Goal: Information Seeking & Learning: Find specific fact

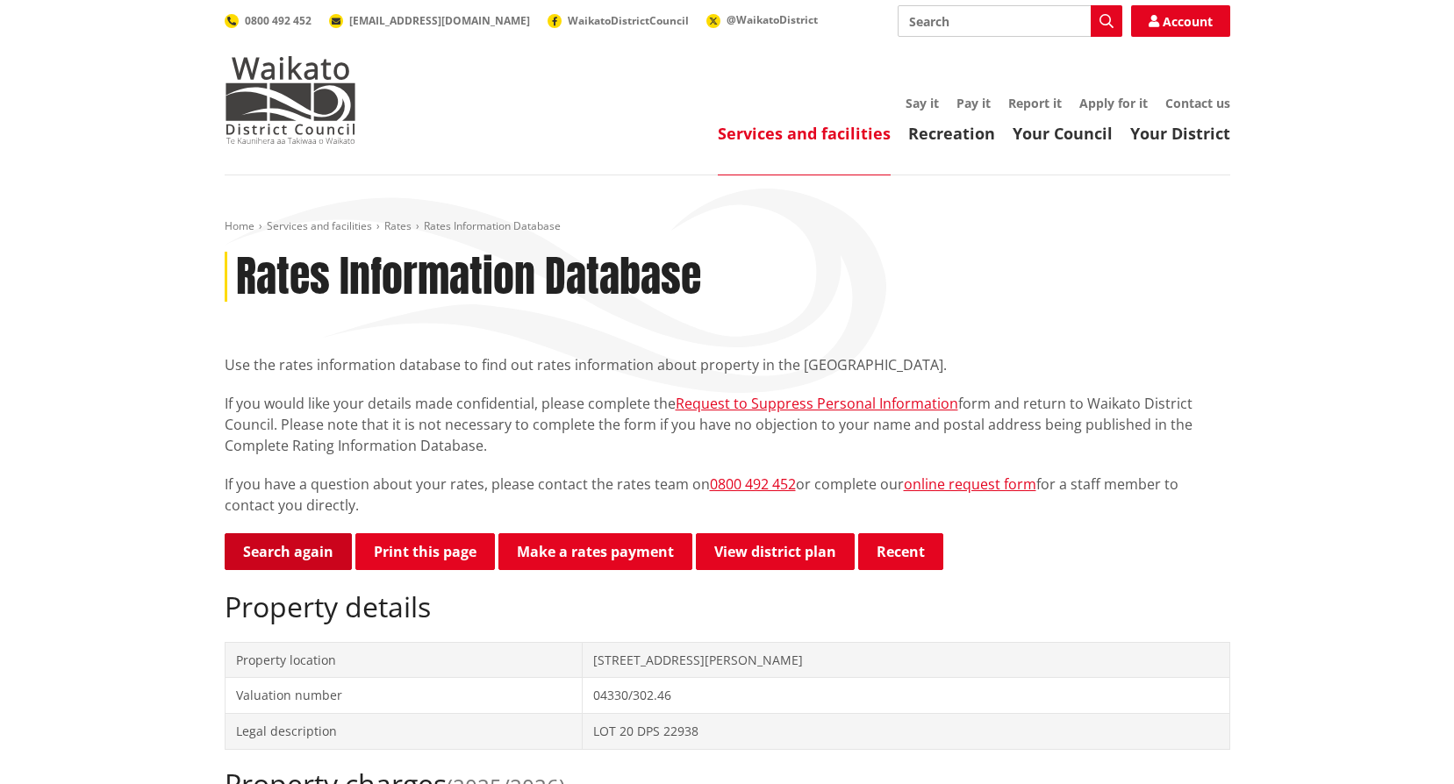
click at [279, 547] on link "Search again" at bounding box center [288, 552] width 127 height 37
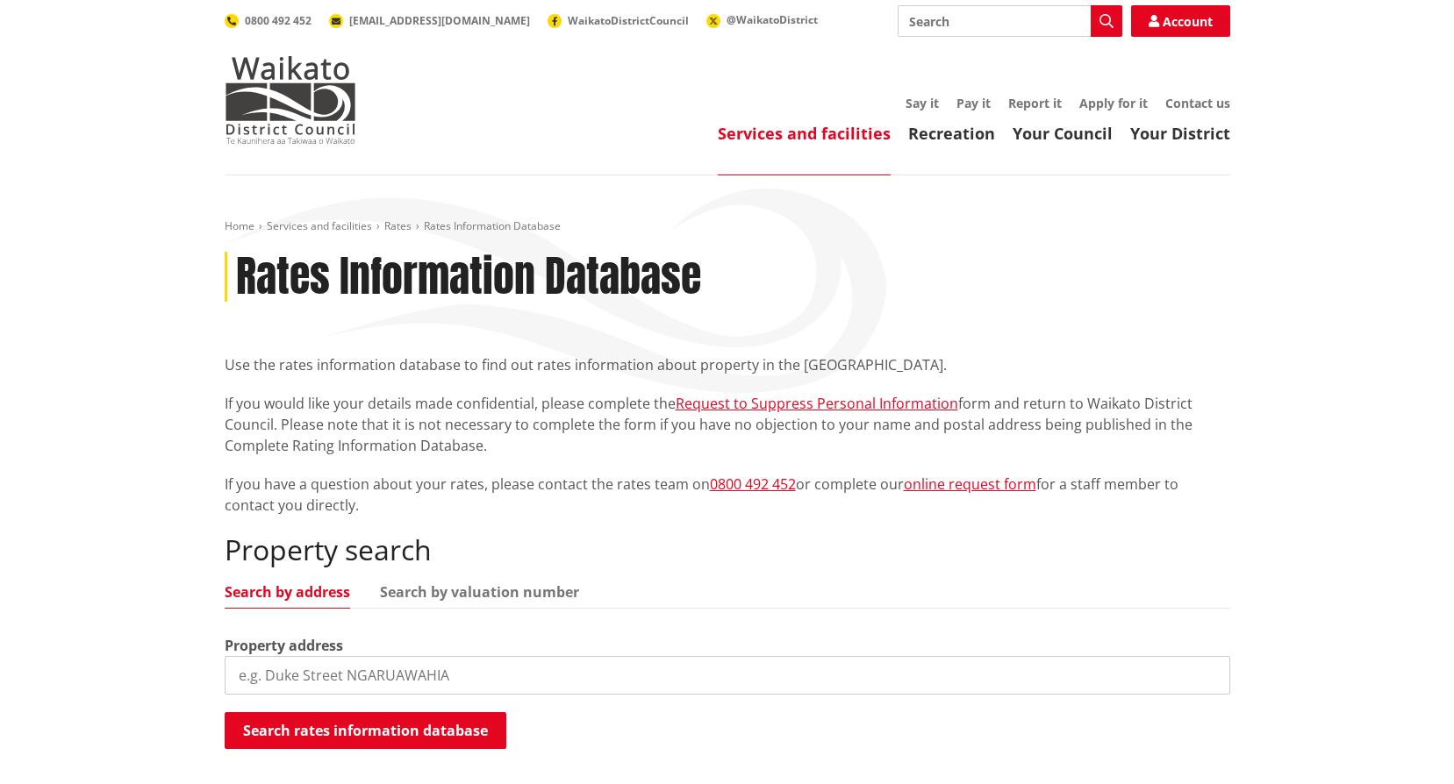
click at [390, 677] on input "search" at bounding box center [728, 675] width 1006 height 39
type input "[STREET_ADDRESS][PERSON_NAME]"
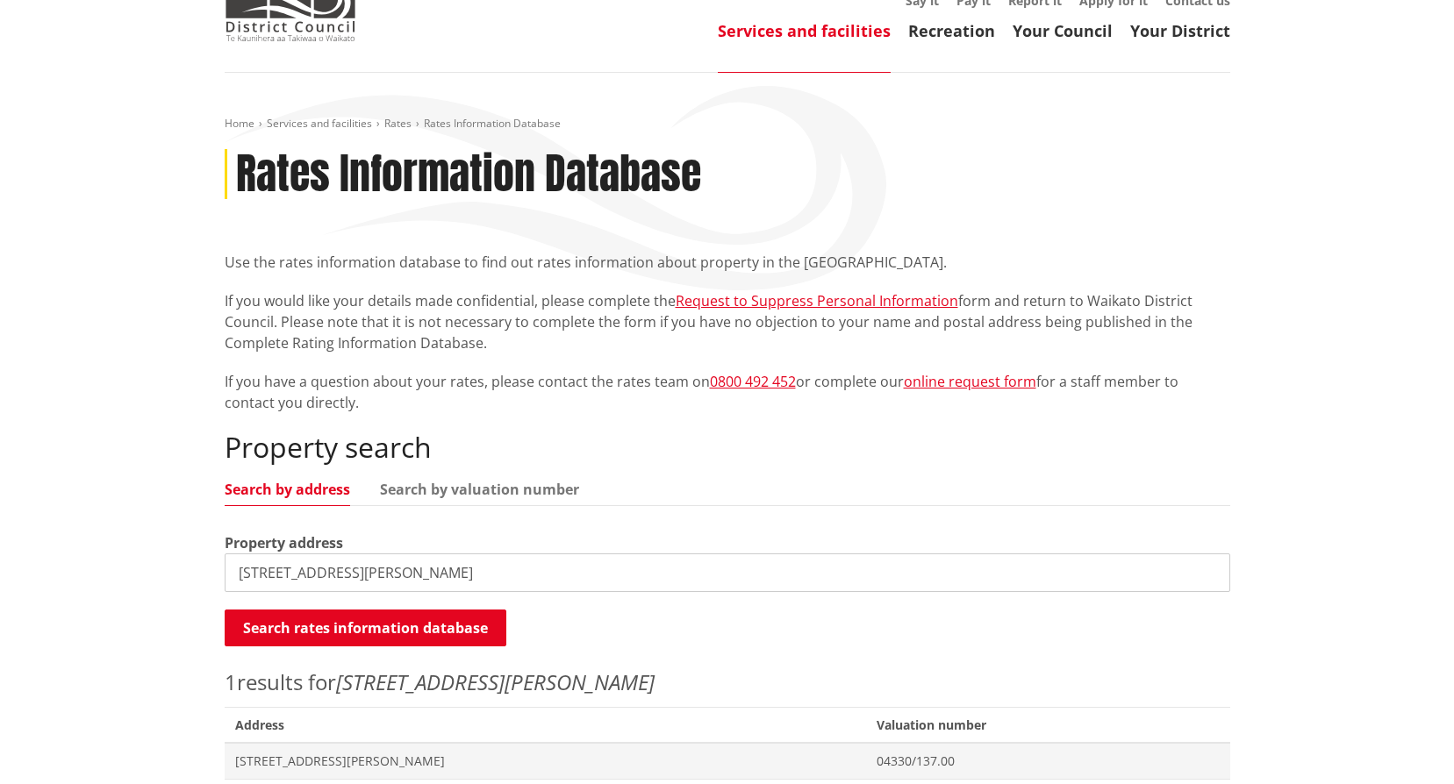
scroll to position [263, 0]
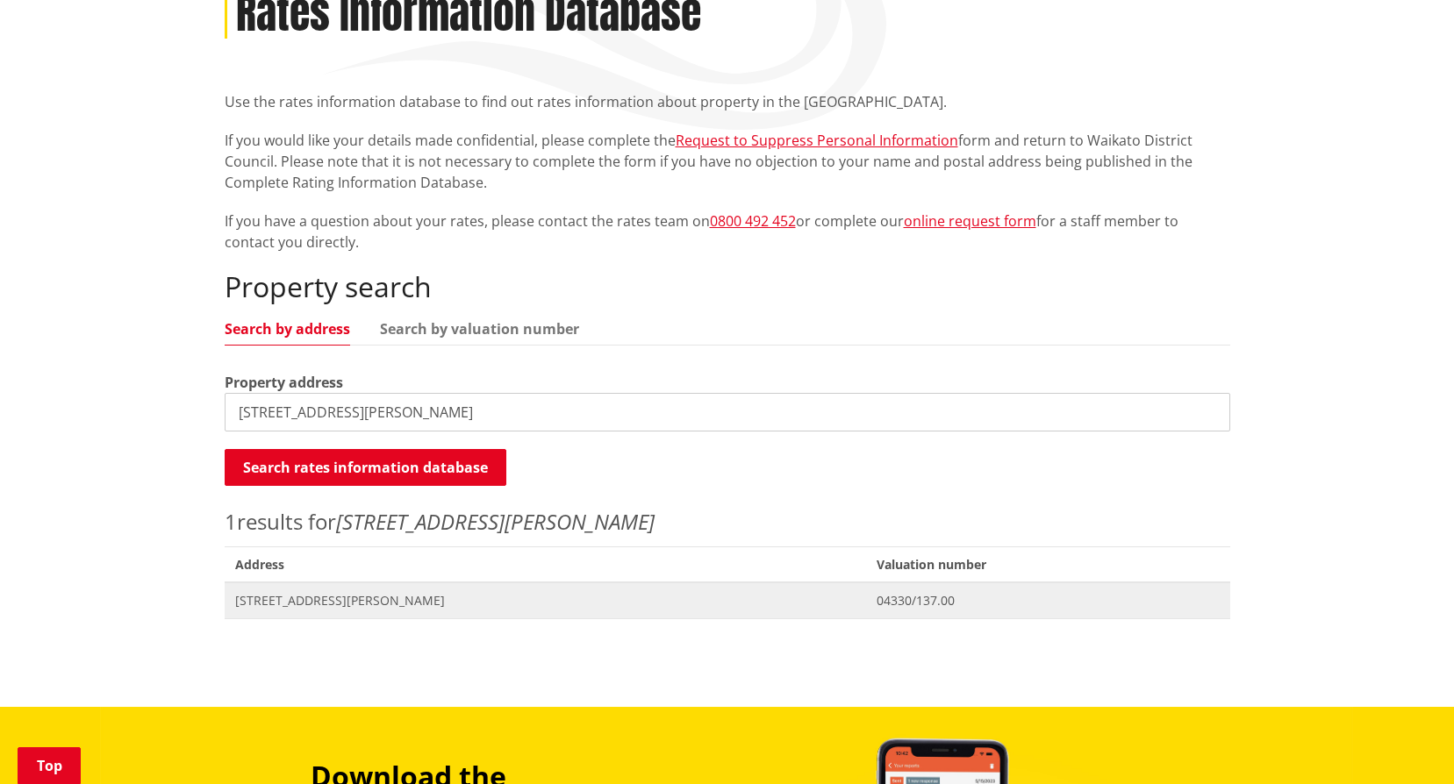
click at [319, 598] on span "[STREET_ADDRESS][PERSON_NAME]" at bounding box center [545, 601] width 621 height 18
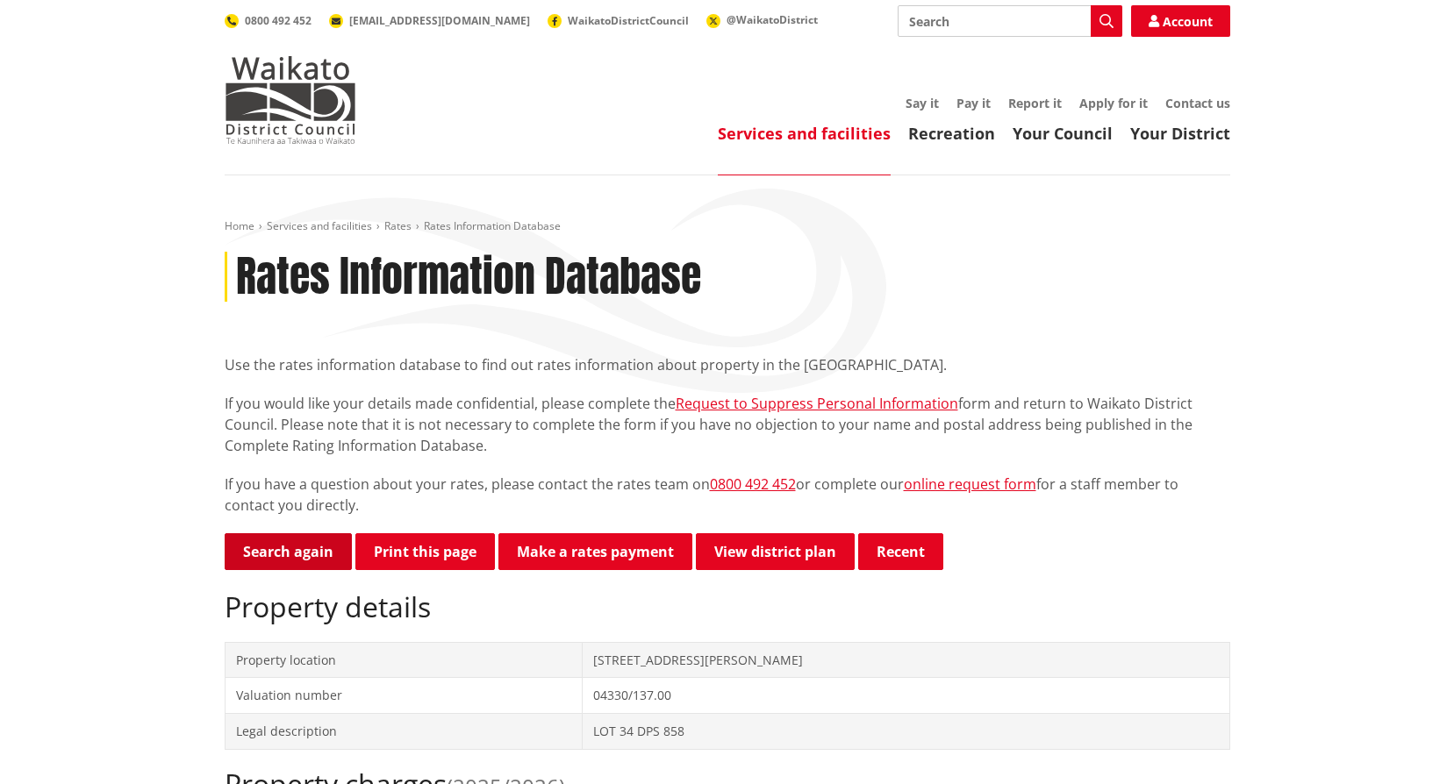
click at [303, 551] on link "Search again" at bounding box center [288, 552] width 127 height 37
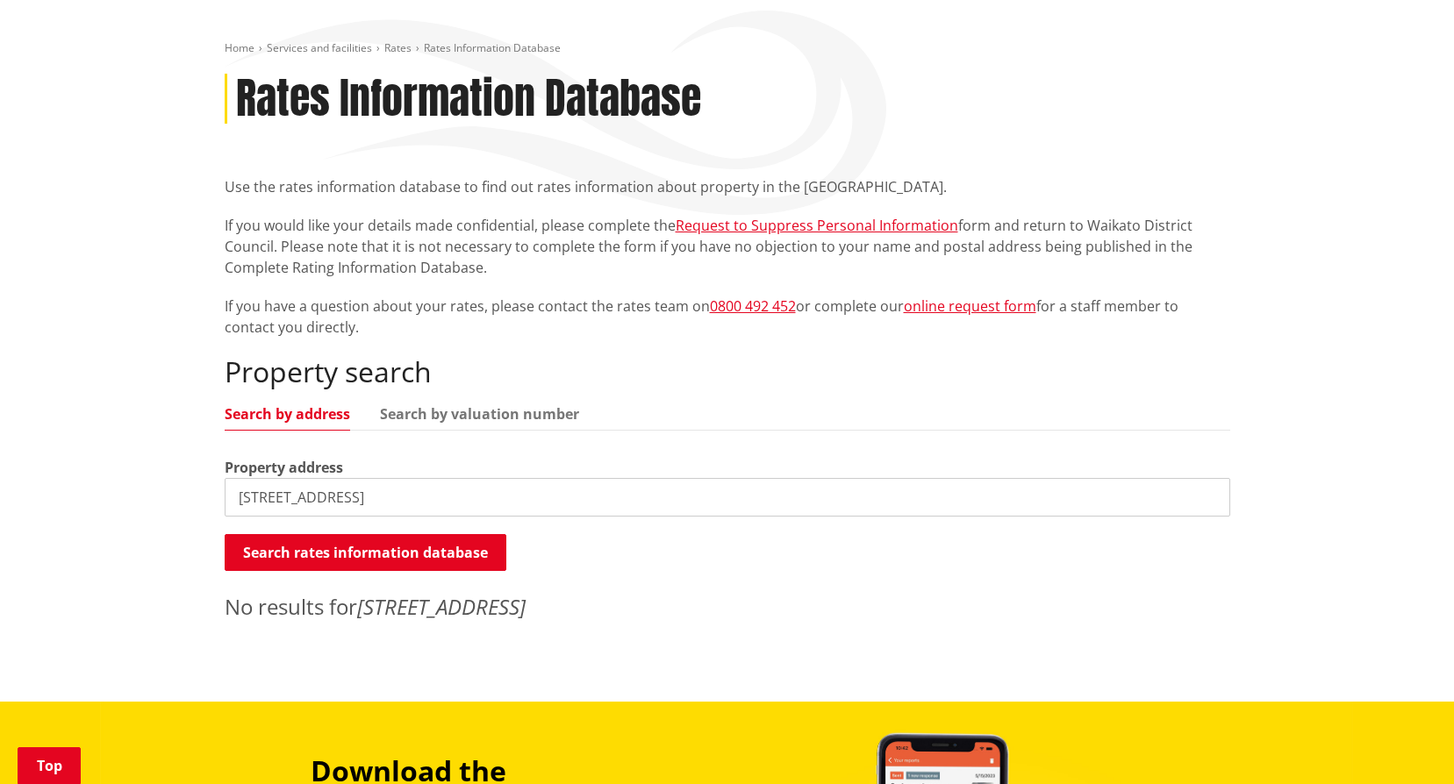
scroll to position [351, 0]
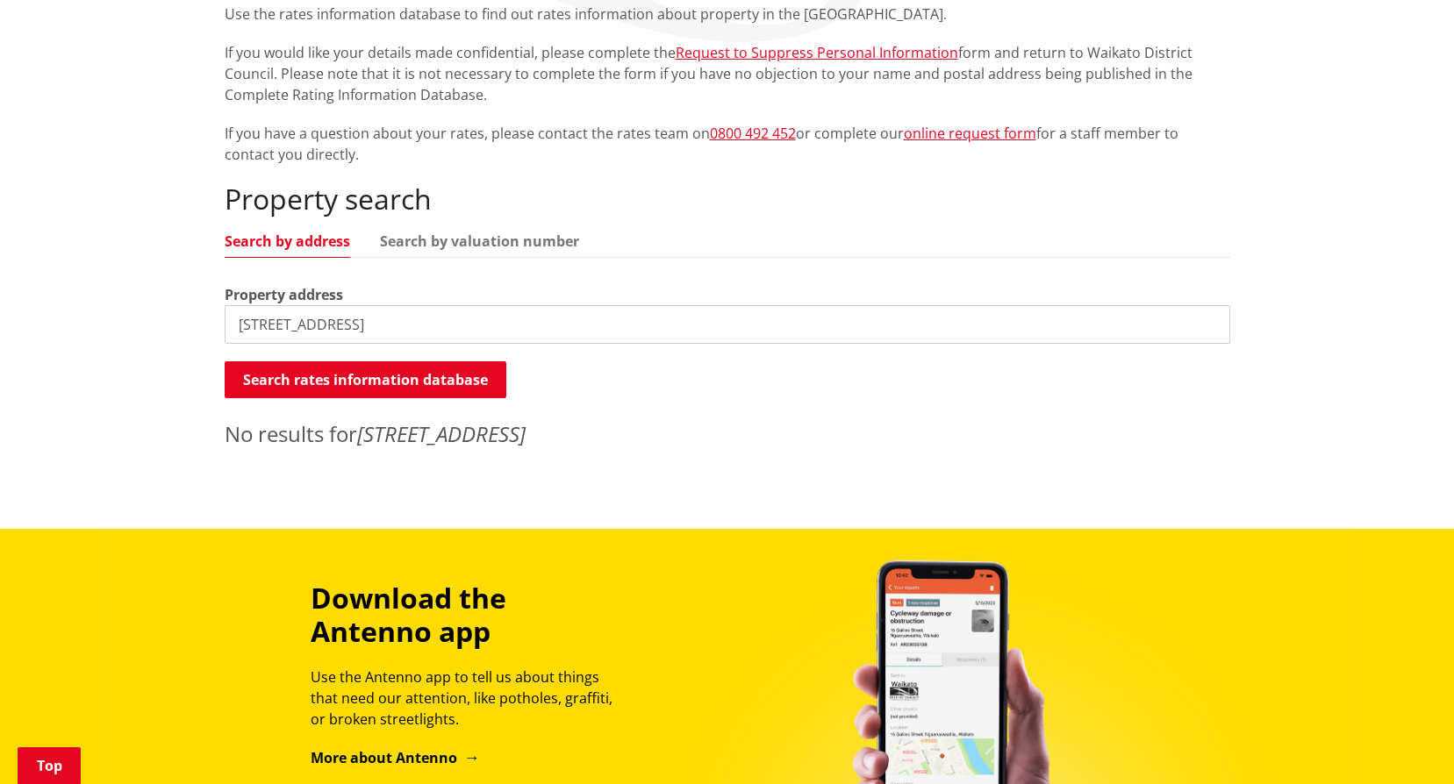
click at [260, 334] on input "172 hakanoa street" at bounding box center [728, 324] width 1006 height 39
type input "172a hakanoa street"
click at [322, 378] on button "Search rates information database" at bounding box center [366, 380] width 282 height 37
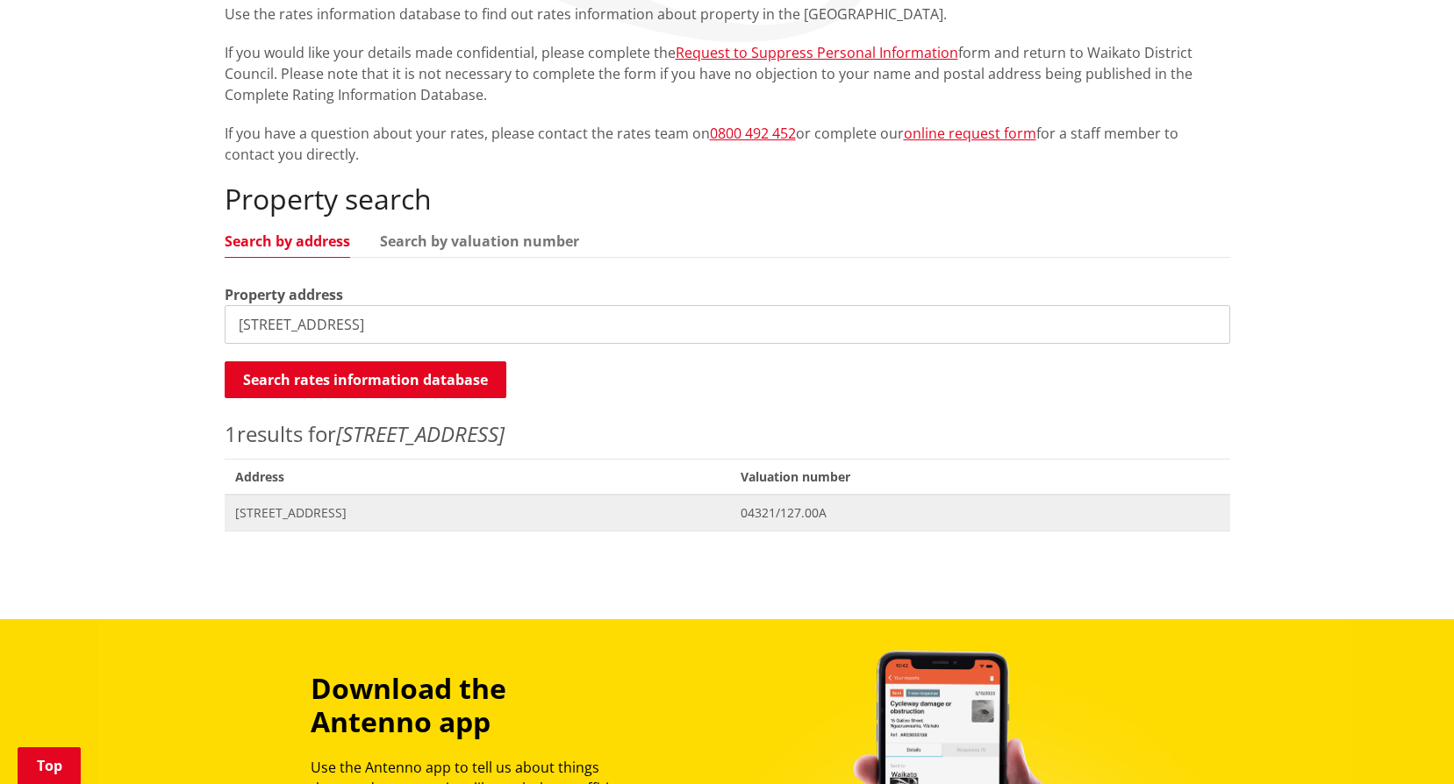
click at [304, 512] on span "172A Hakanoa Street HUNTLY" at bounding box center [477, 514] width 485 height 18
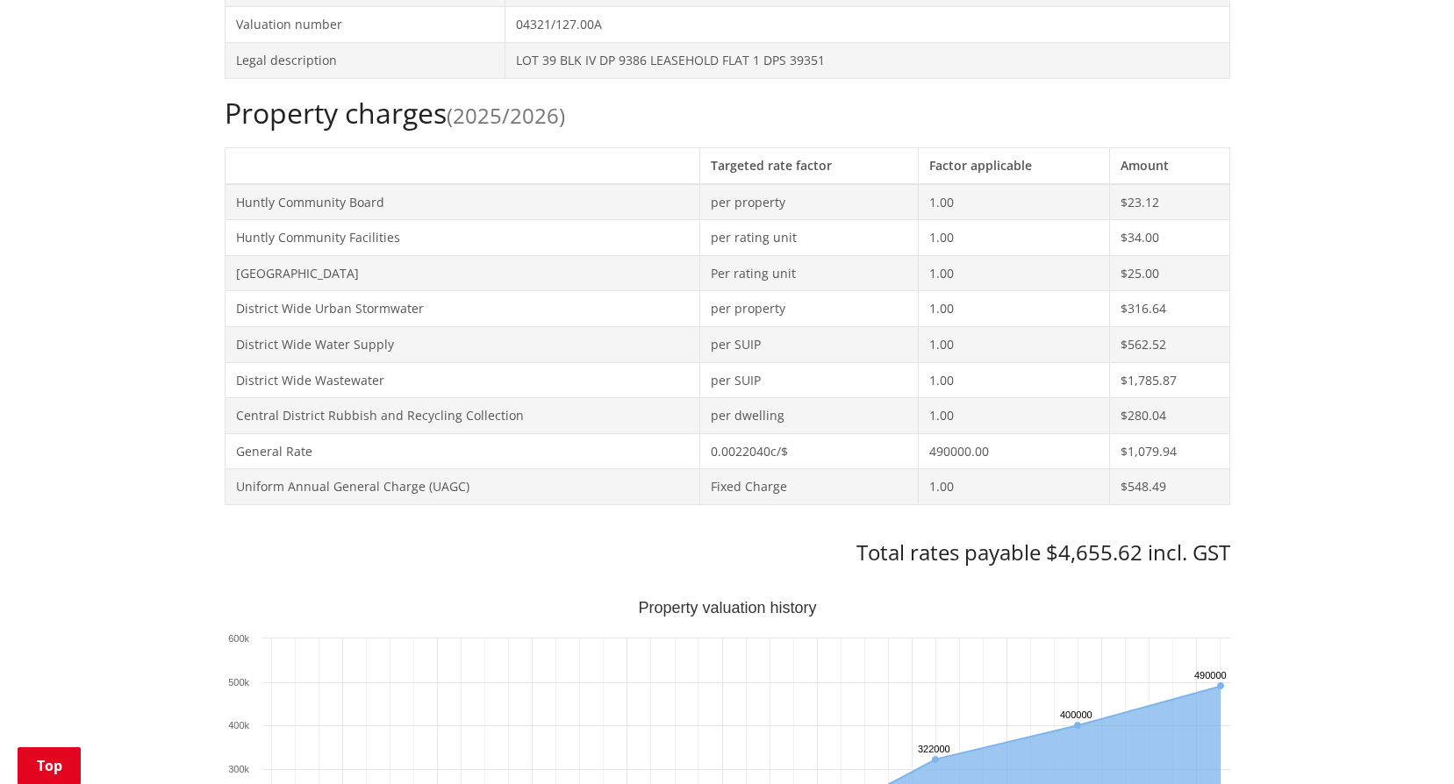
scroll to position [702, 0]
